Goal: Use online tool/utility

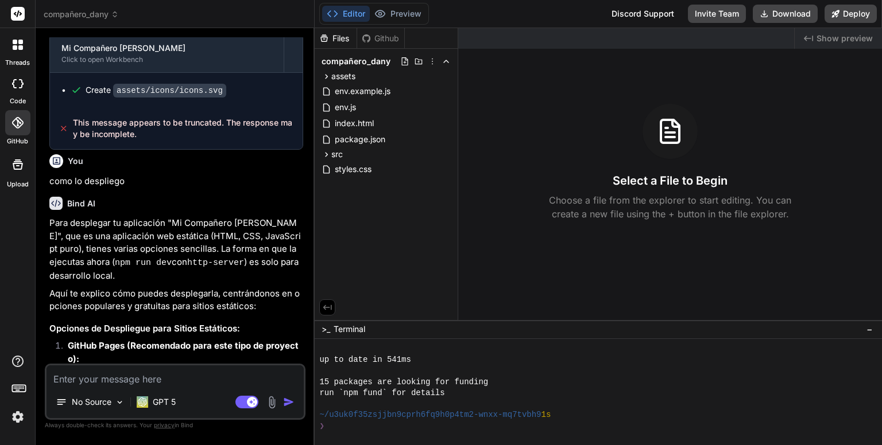
scroll to position [1561, 0]
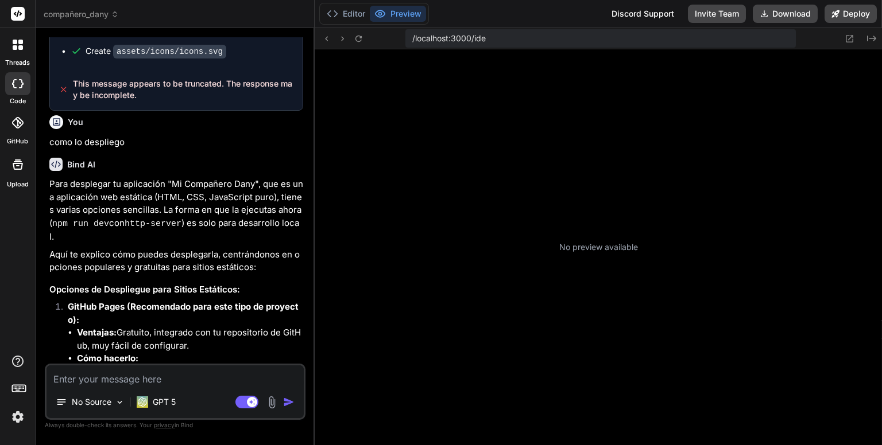
scroll to position [176, 0]
type textarea "x"
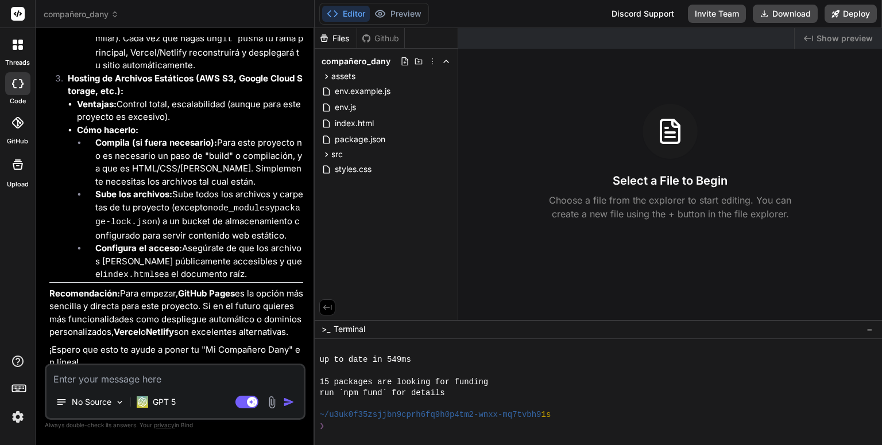
scroll to position [2364, 0]
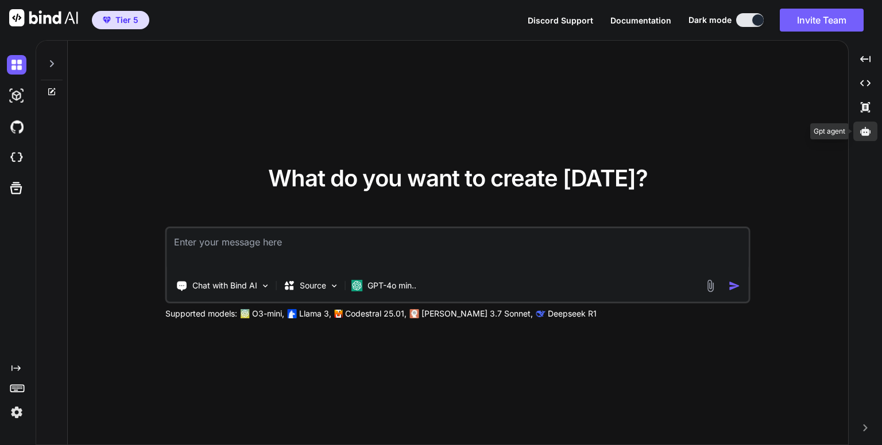
click at [862, 131] on icon at bounding box center [865, 131] width 10 height 9
type textarea "x"
